Goal: Task Accomplishment & Management: Manage account settings

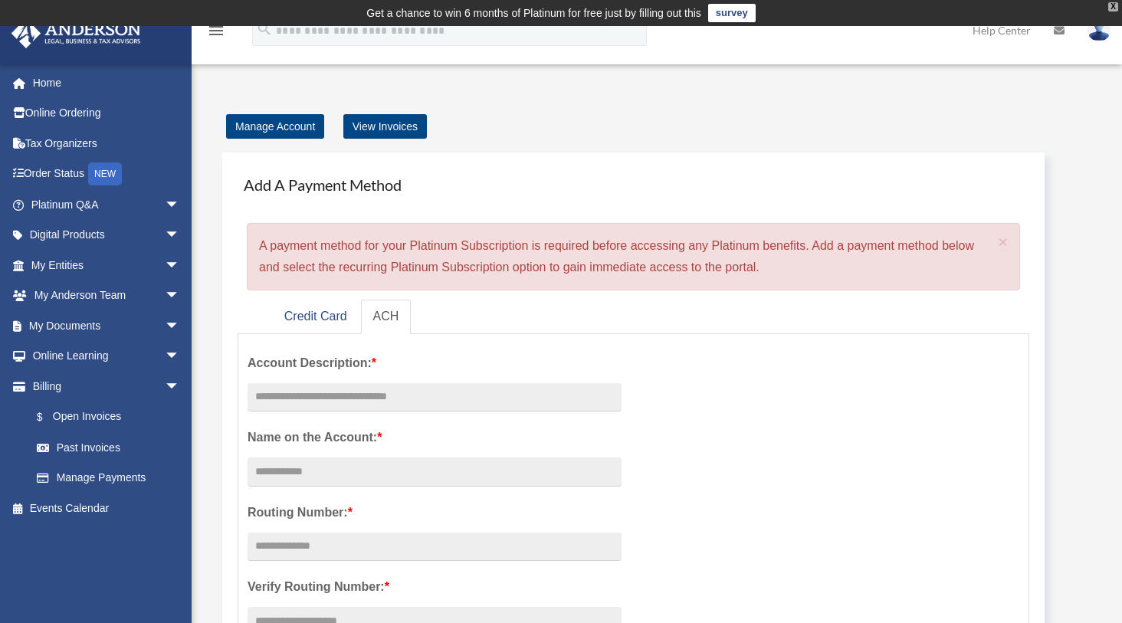
click at [1115, 6] on div "X" at bounding box center [1113, 6] width 10 height 9
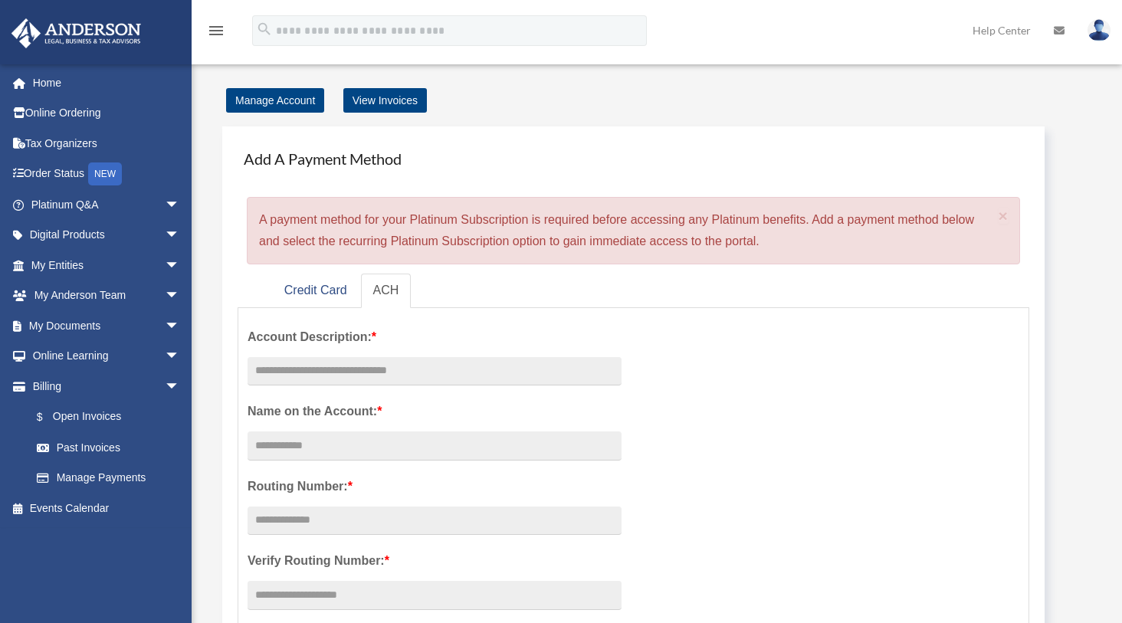
click at [1104, 34] on img at bounding box center [1099, 30] width 23 height 22
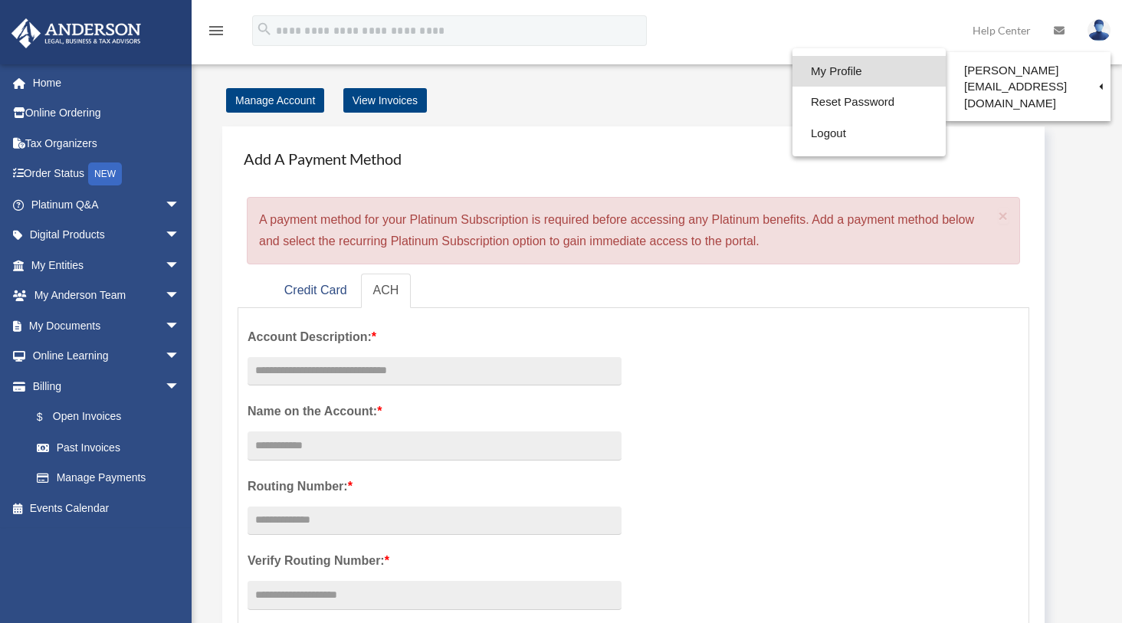
click at [823, 70] on link "My Profile" at bounding box center [869, 71] width 153 height 31
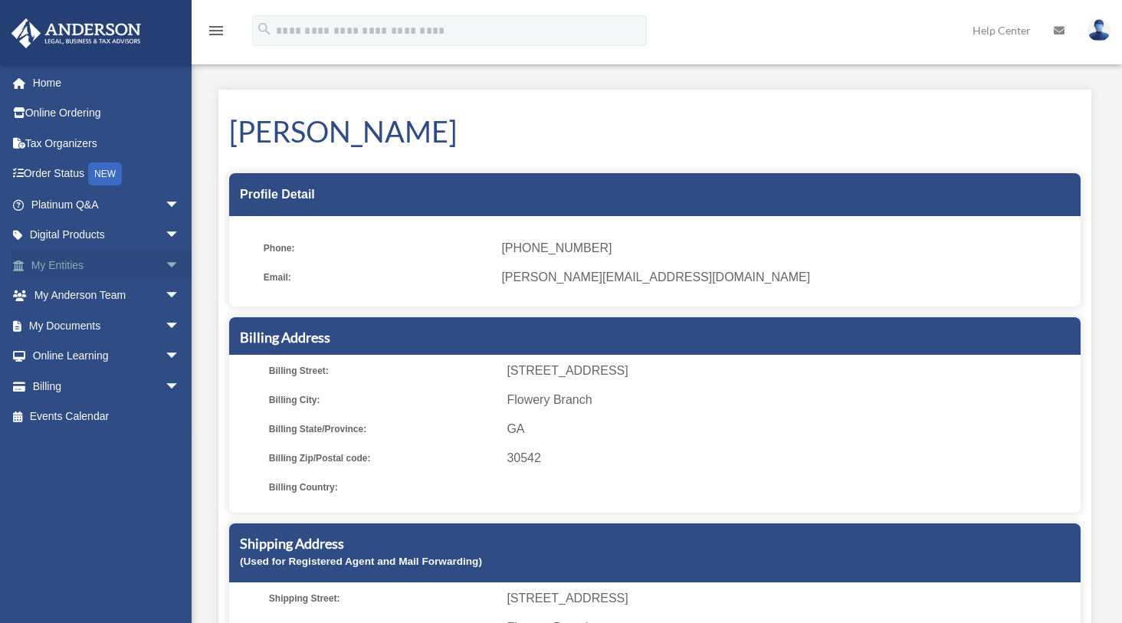
click at [76, 265] on link "My Entities arrow_drop_down" at bounding box center [107, 265] width 192 height 31
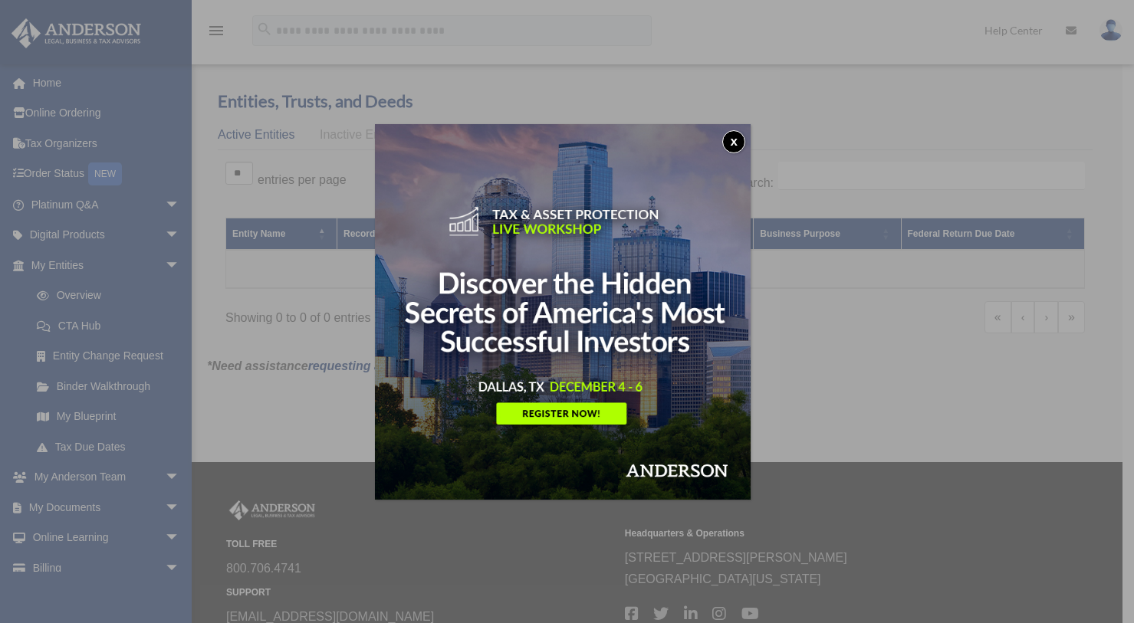
click at [739, 143] on button "x" at bounding box center [733, 141] width 23 height 23
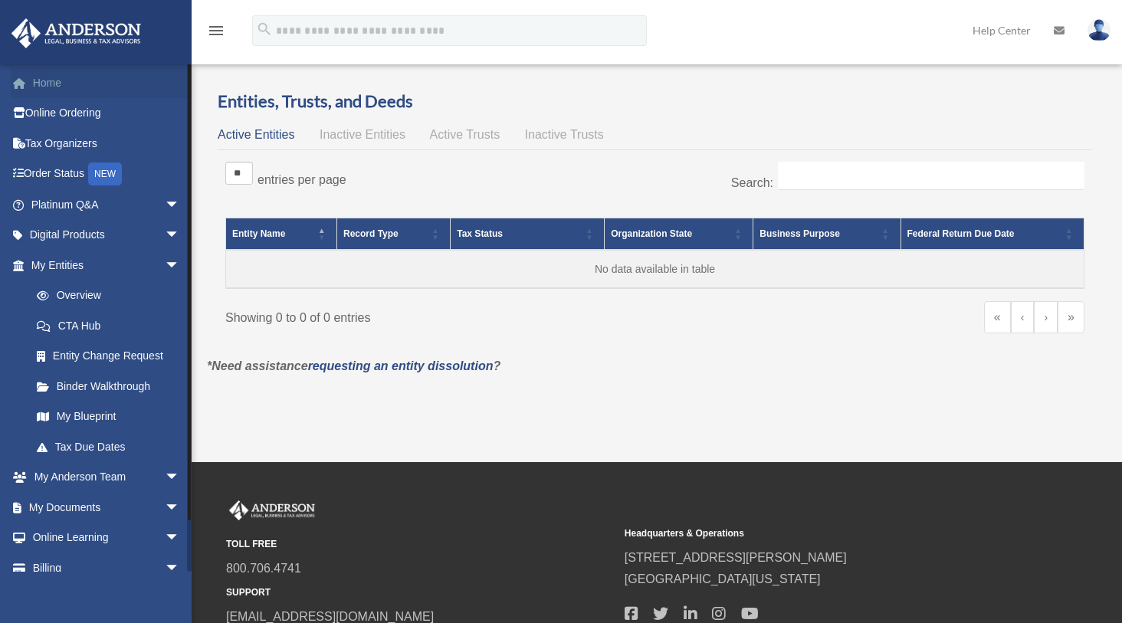
click at [57, 80] on link "Home" at bounding box center [107, 82] width 192 height 31
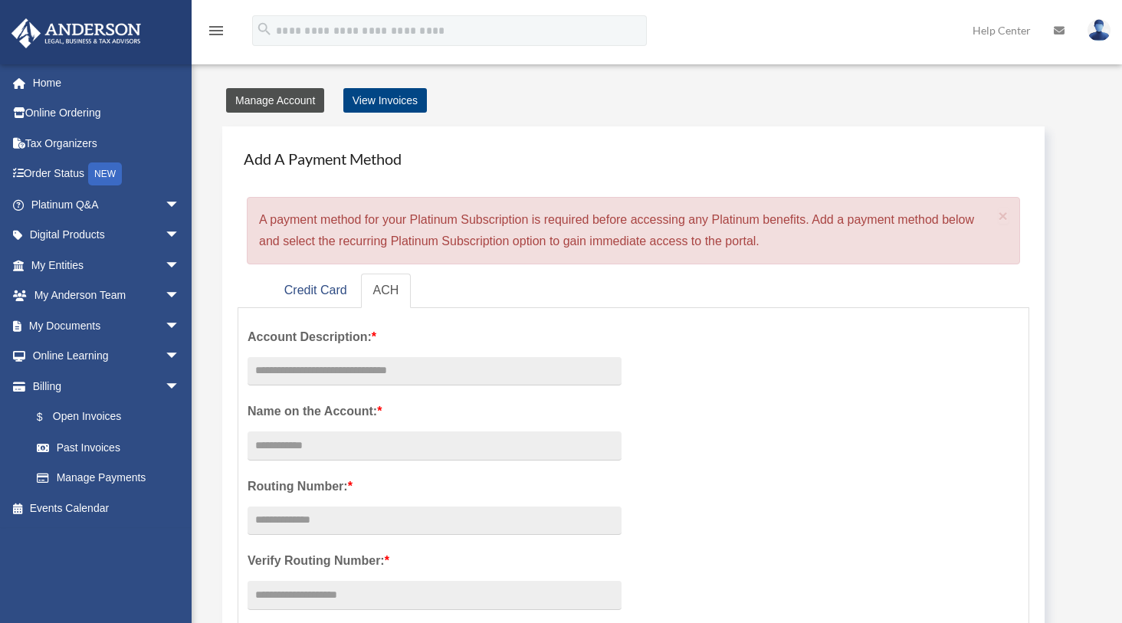
click at [281, 97] on link "Manage Account" at bounding box center [275, 100] width 98 height 25
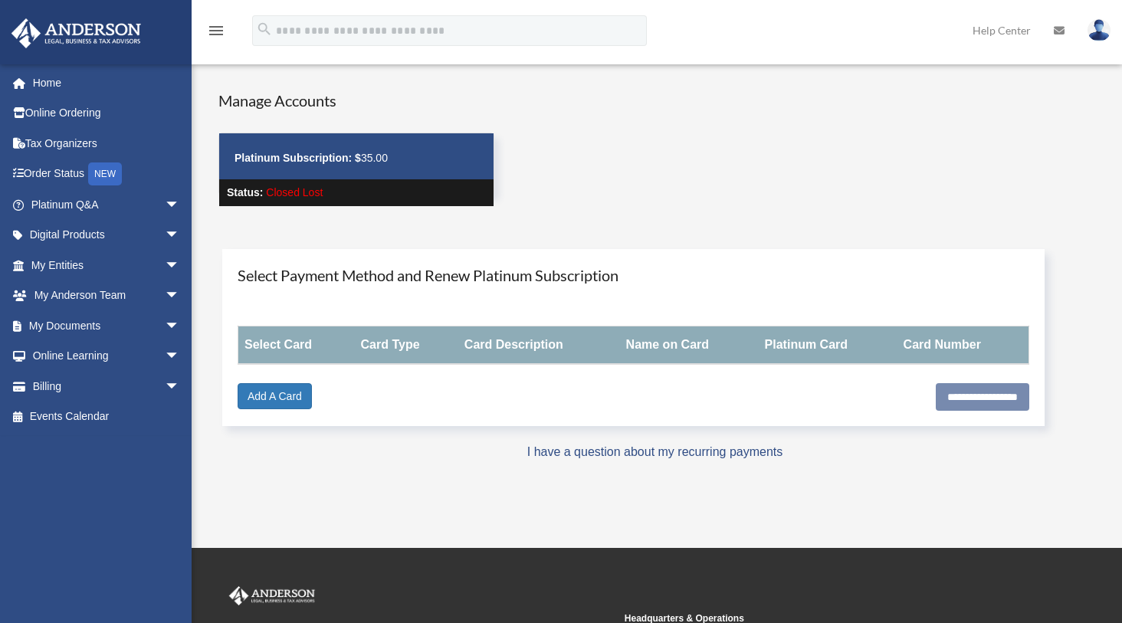
click at [1099, 31] on img at bounding box center [1099, 30] width 23 height 22
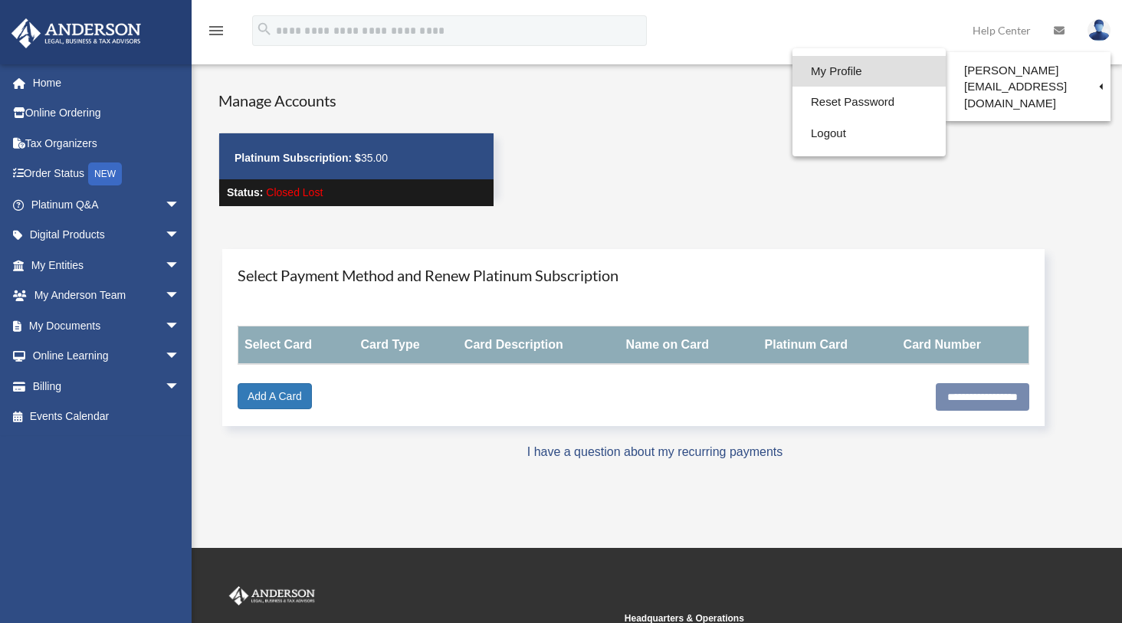
click at [825, 74] on link "My Profile" at bounding box center [869, 71] width 153 height 31
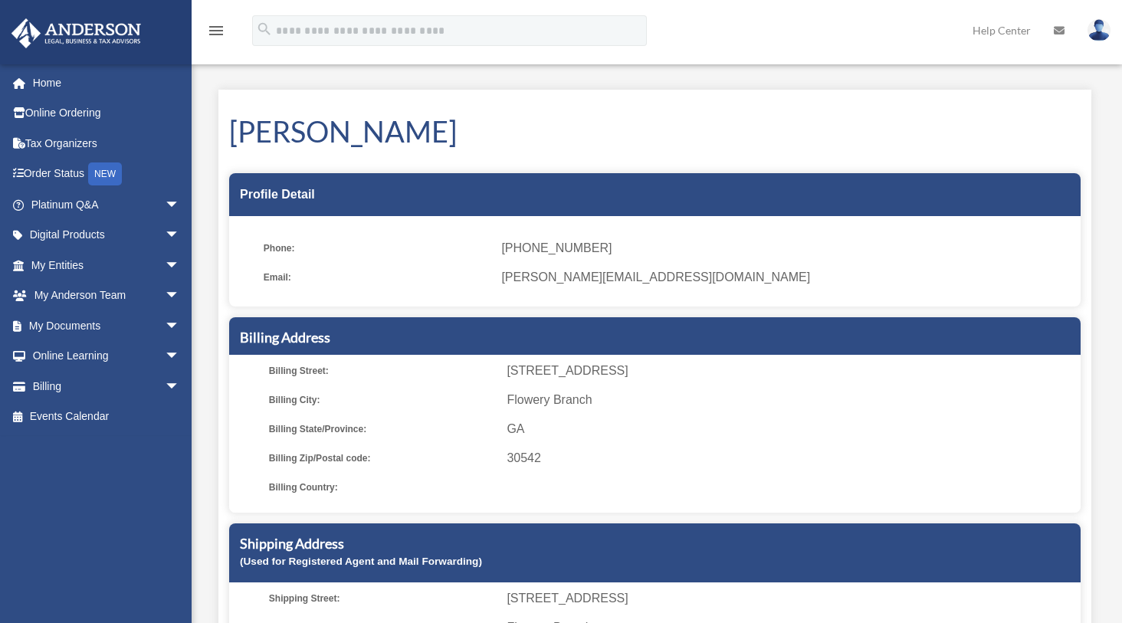
click at [216, 30] on icon "menu" at bounding box center [216, 30] width 18 height 18
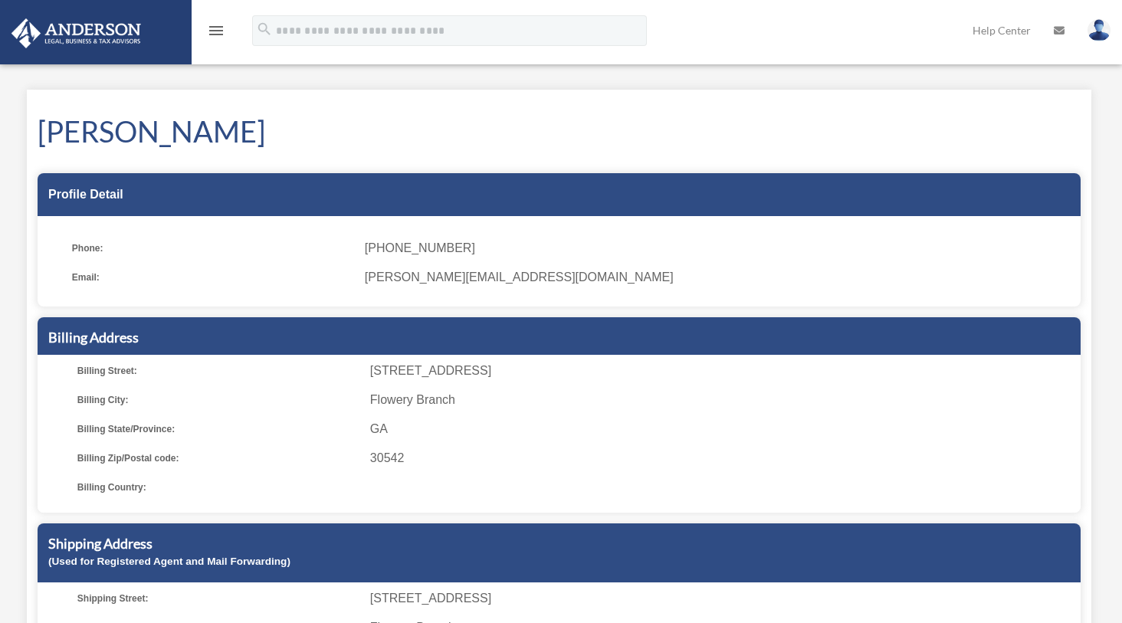
click at [216, 30] on icon "menu" at bounding box center [216, 30] width 18 height 18
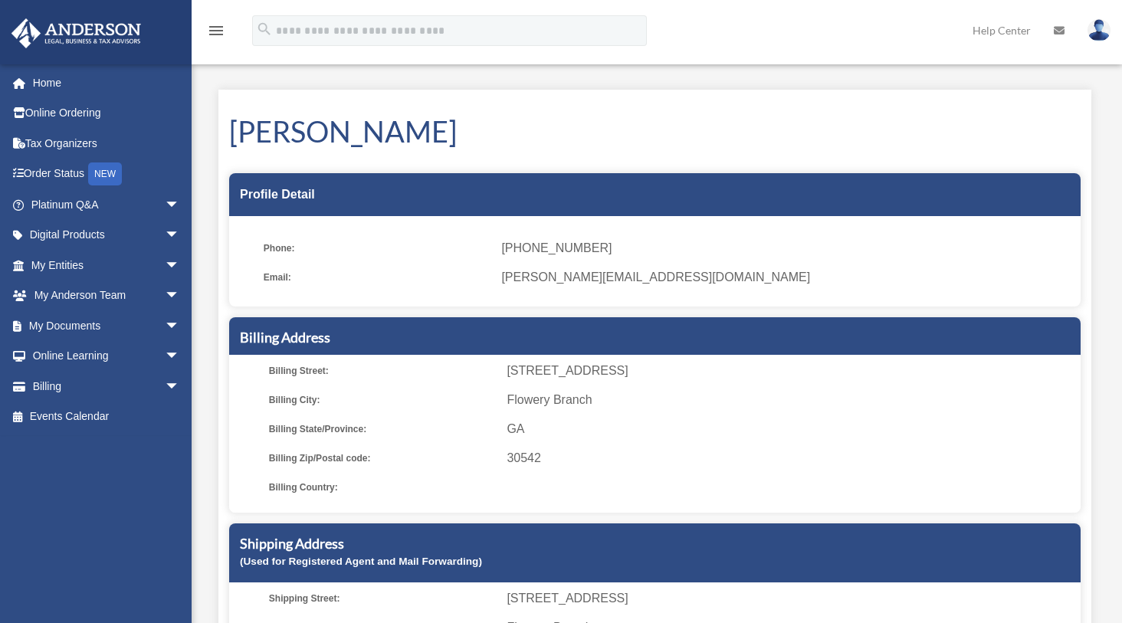
click at [1102, 34] on img at bounding box center [1099, 30] width 23 height 22
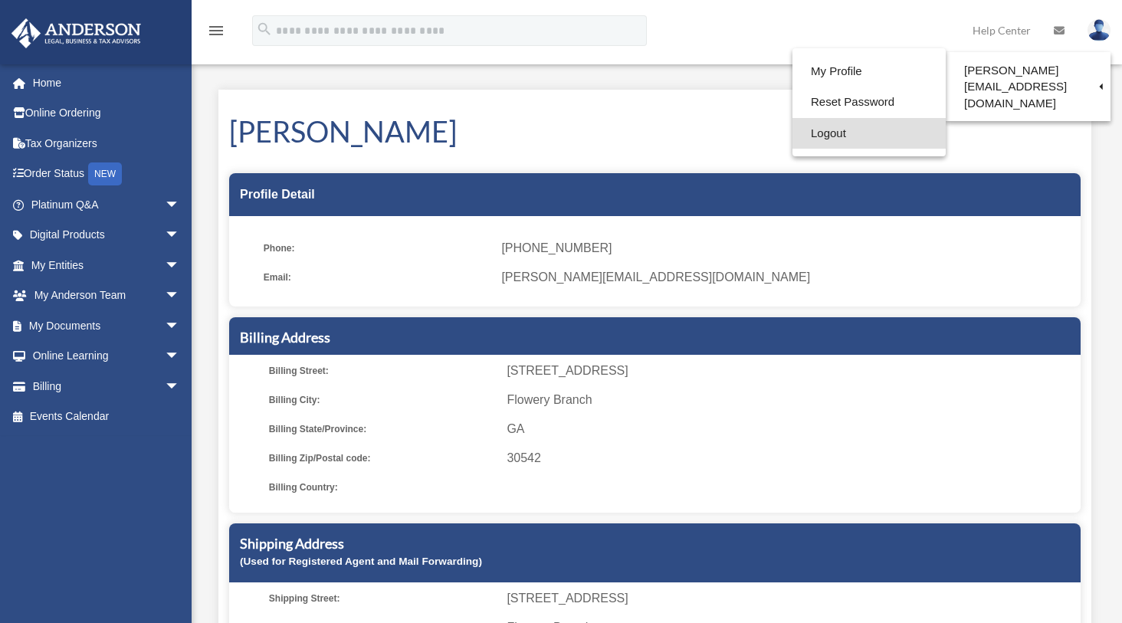
click at [811, 135] on link "Logout" at bounding box center [869, 133] width 153 height 31
